Goal: Task Accomplishment & Management: Use online tool/utility

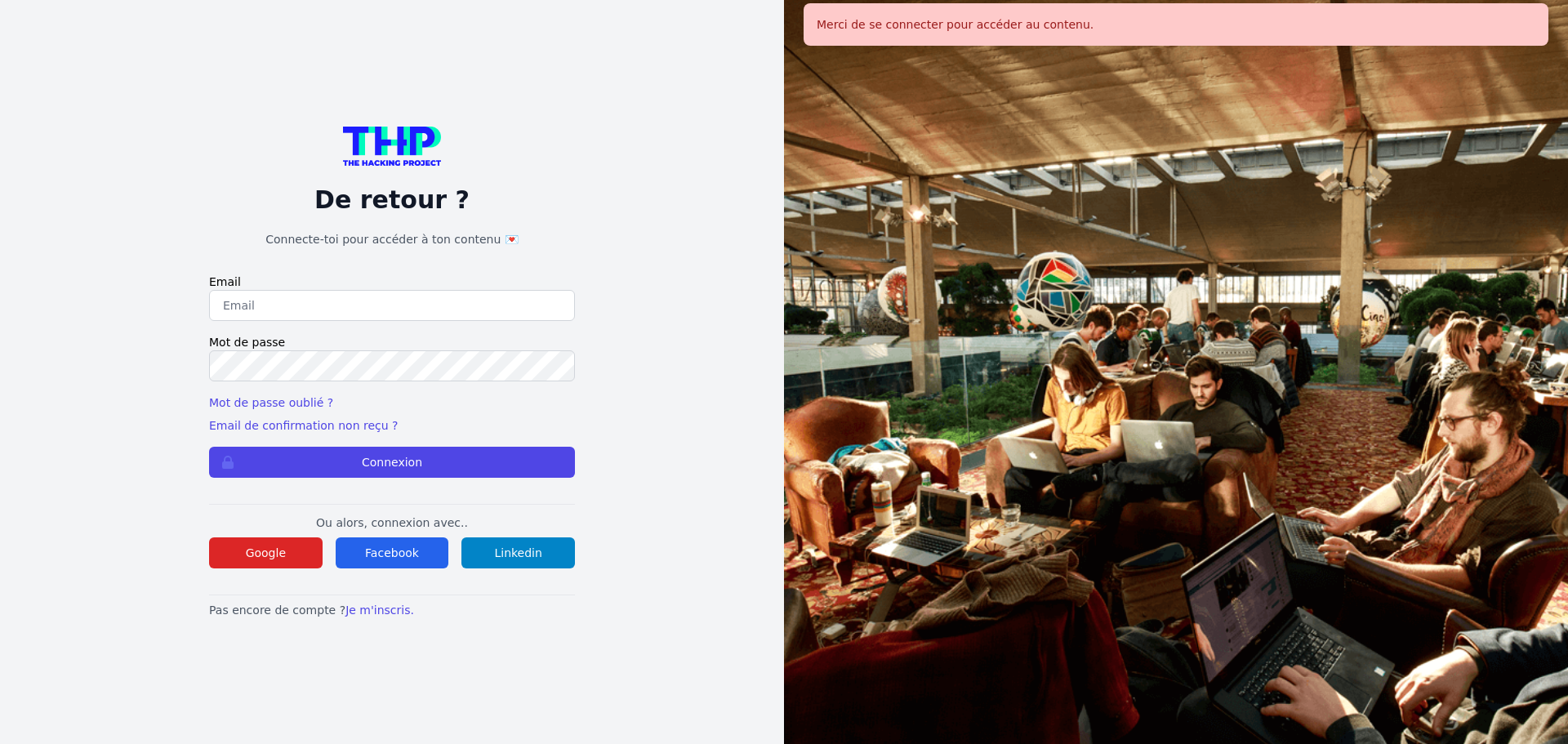
type input "melody_stephan@icloud.com"
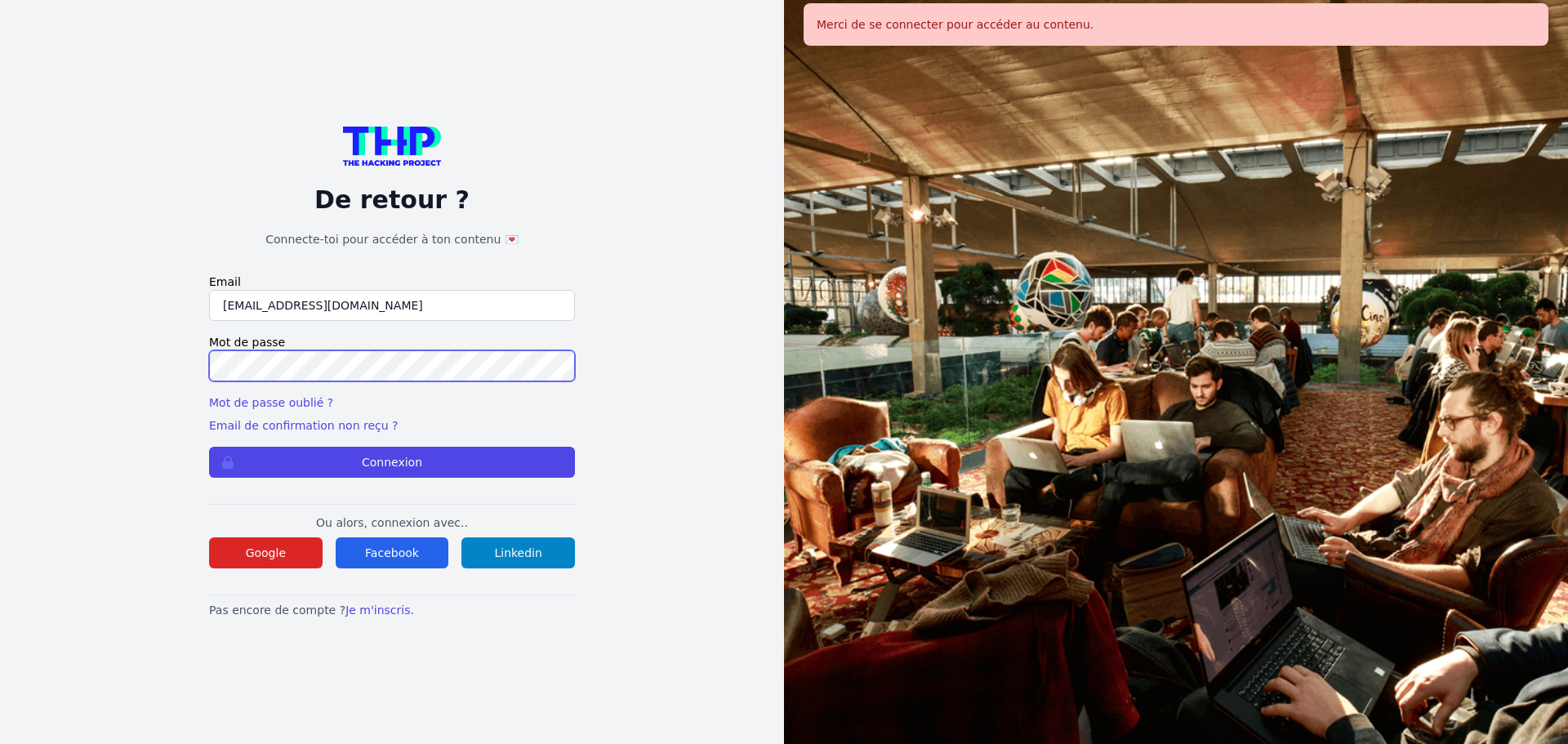
click at [209, 447] on button "Connexion" at bounding box center [391, 463] width 366 height 31
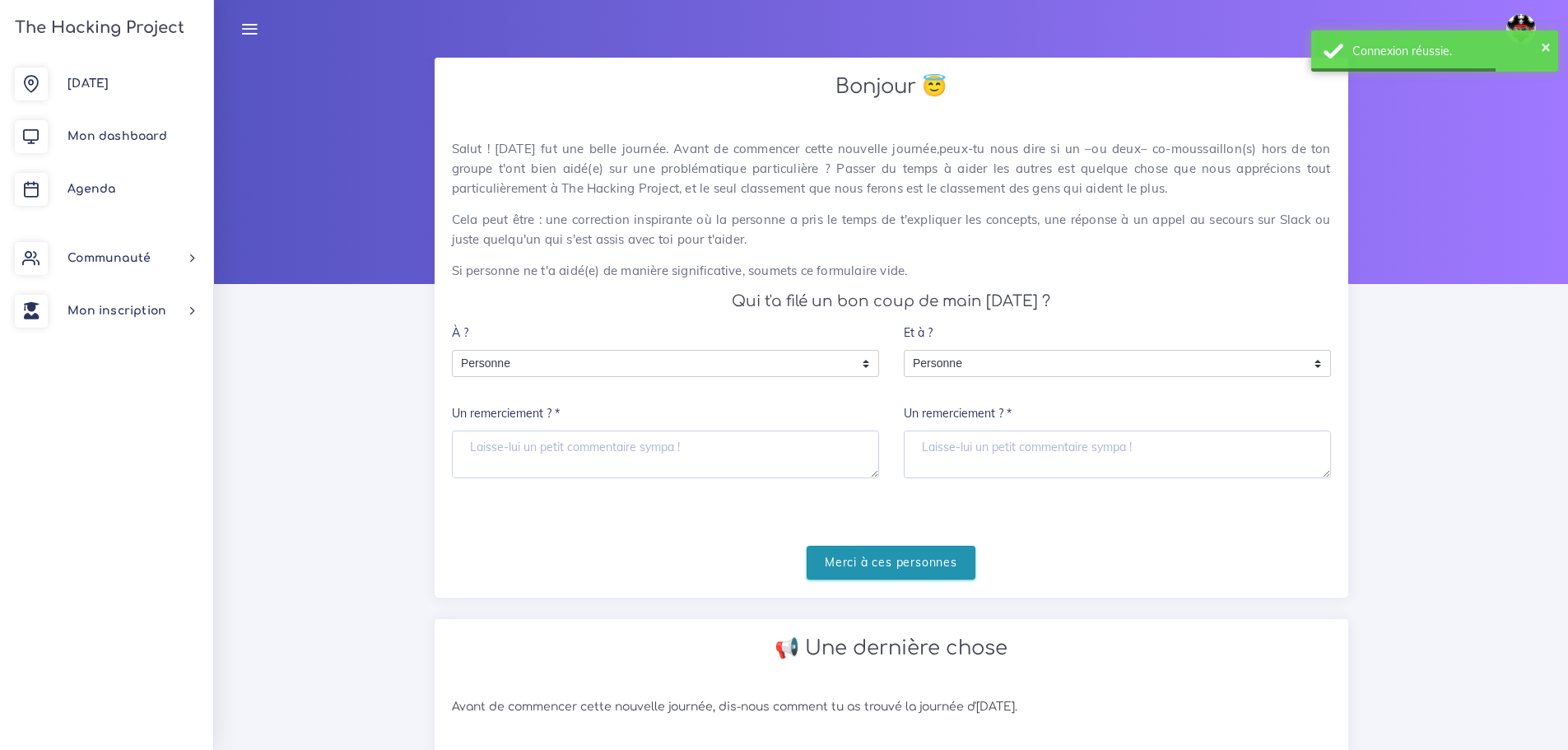
click at [849, 563] on input "Merci à ces personnes" at bounding box center [891, 562] width 169 height 34
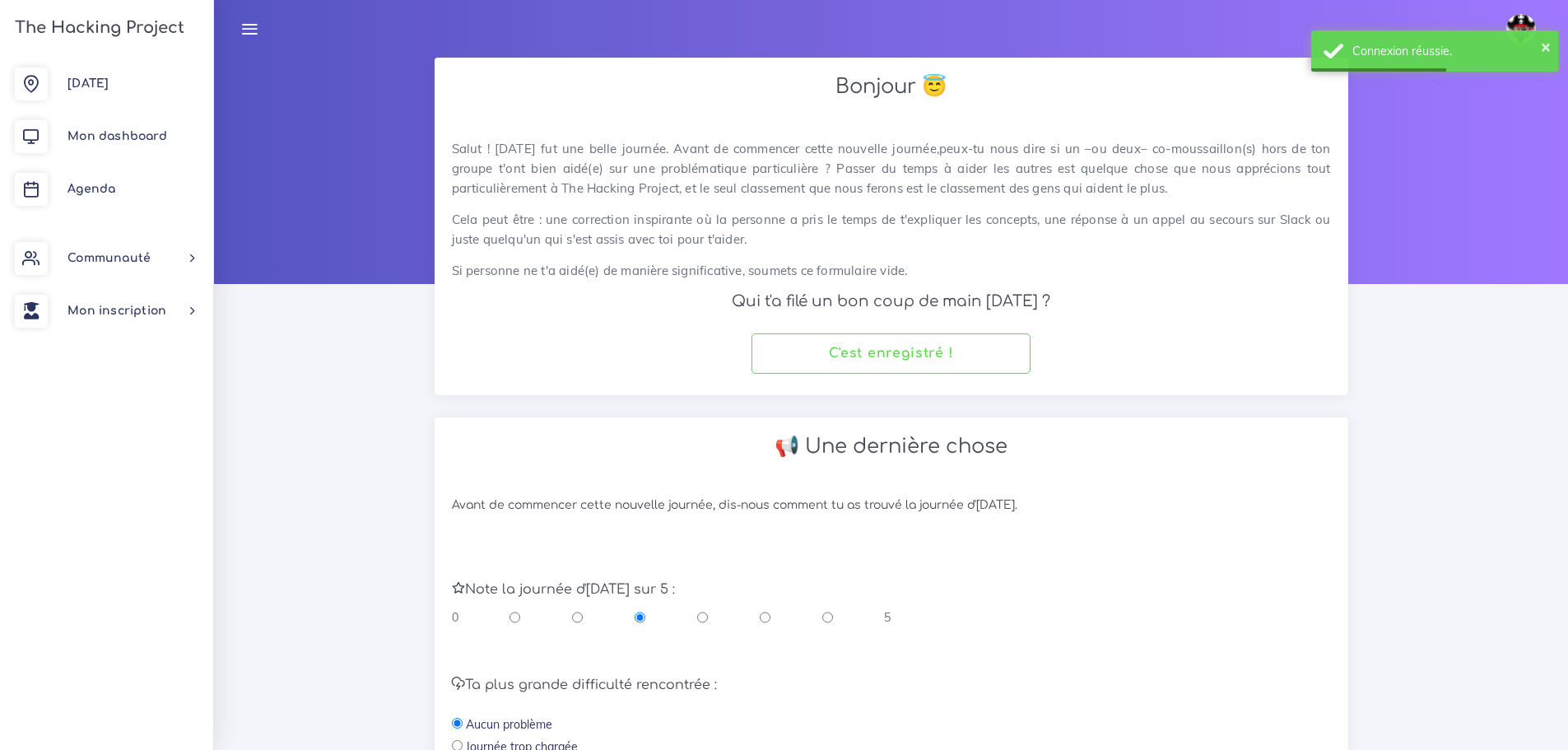
click at [756, 623] on div "0 5" at bounding box center [671, 618] width 440 height 17
click at [763, 614] on input "radio" at bounding box center [766, 618] width 11 height 17
radio input "true"
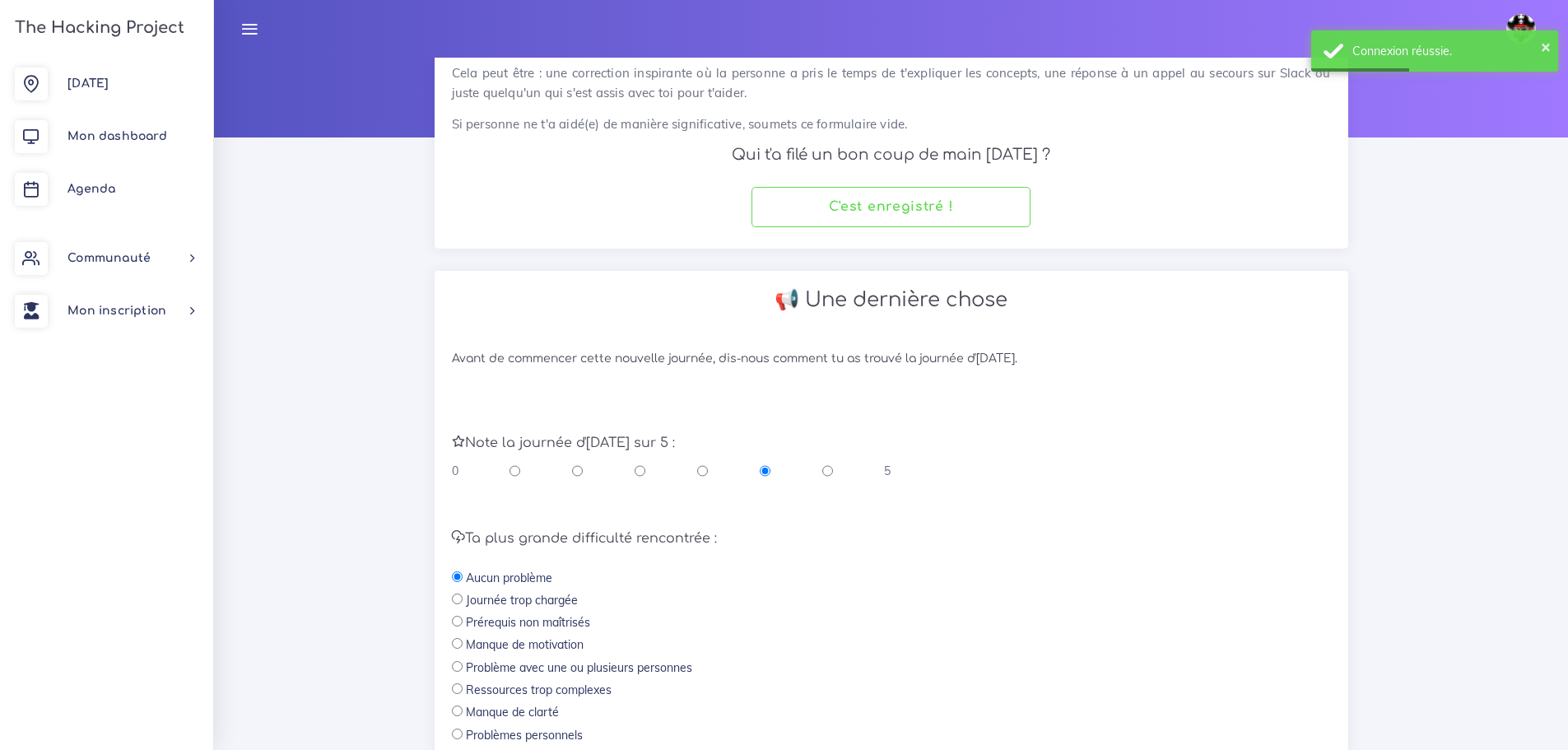
scroll to position [349, 0]
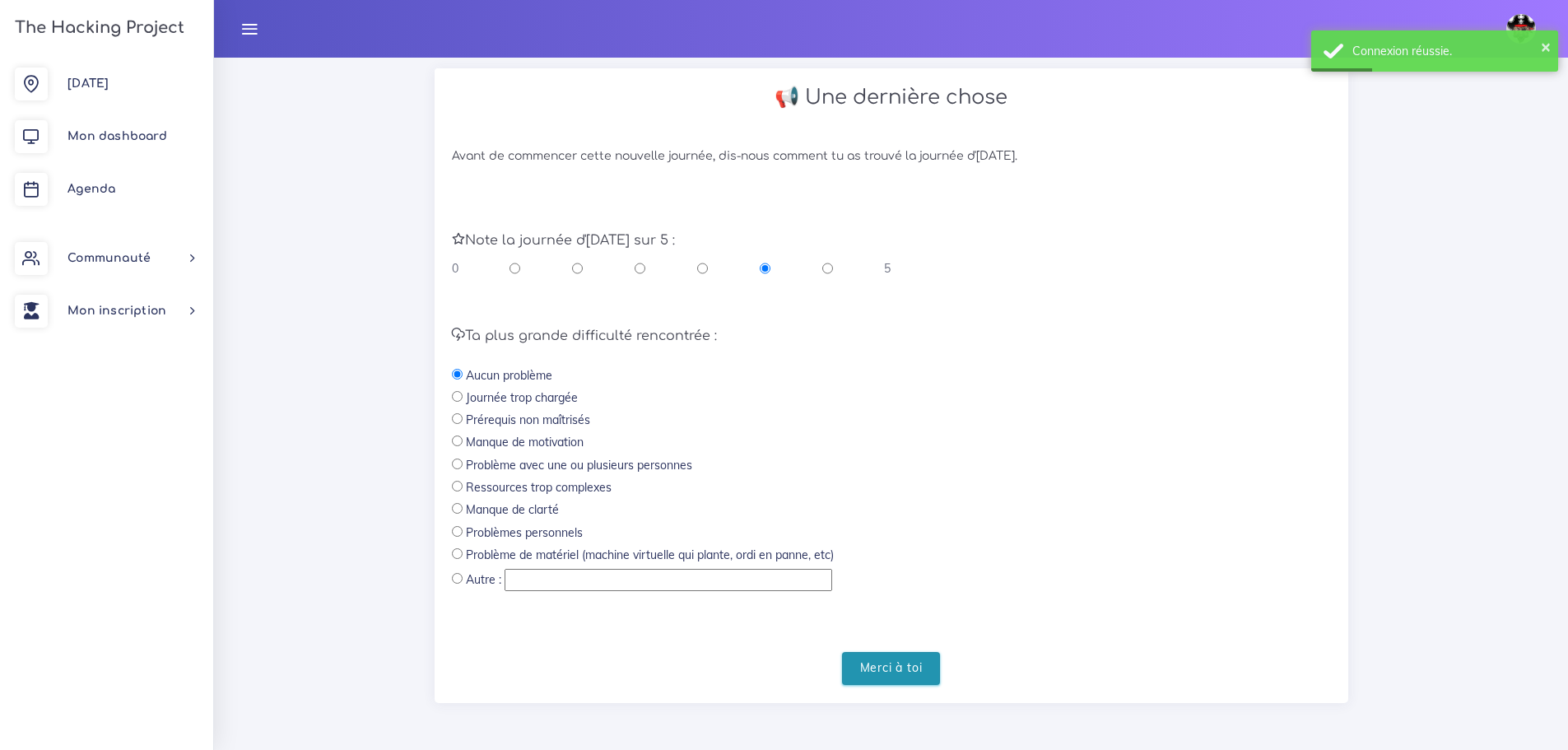
click at [928, 680] on input "Merci à toi" at bounding box center [891, 669] width 99 height 34
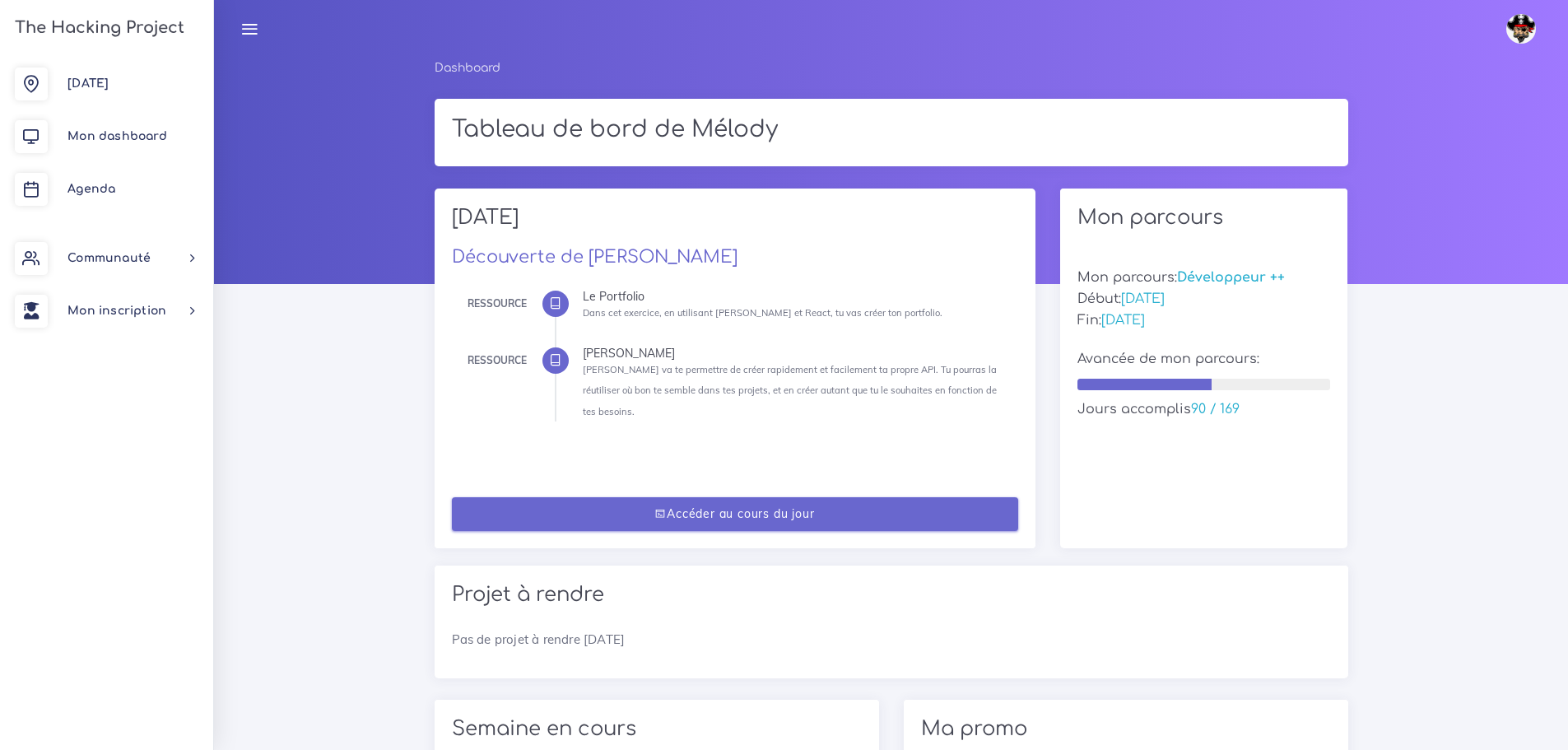
click at [845, 497] on link "Accéder au cours du jour" at bounding box center [734, 514] width 566 height 34
